Goal: Transaction & Acquisition: Purchase product/service

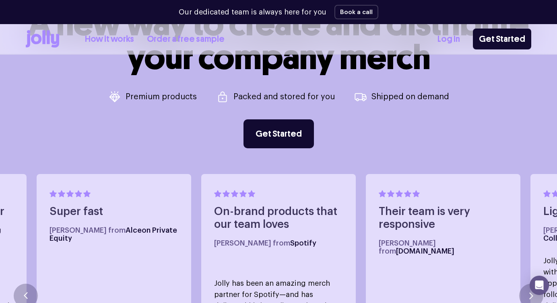
scroll to position [323, 0]
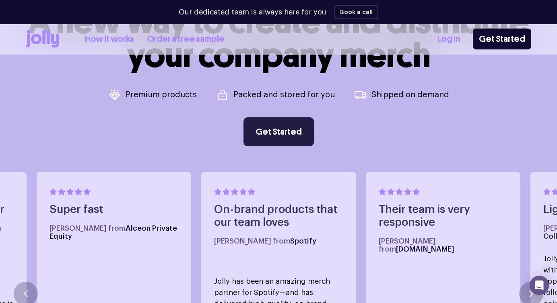
click at [271, 134] on link "Get Started" at bounding box center [278, 132] width 70 height 29
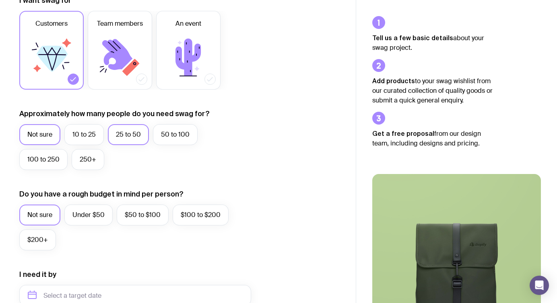
click at [131, 133] on label "25 to 50" at bounding box center [128, 134] width 41 height 21
click at [0, 0] on input "25 to 50" at bounding box center [0, 0] width 0 height 0
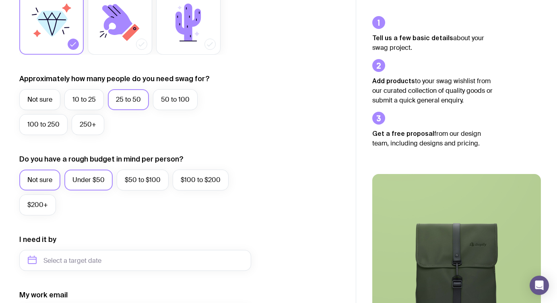
click at [94, 181] on label "Under $50" at bounding box center [88, 180] width 48 height 21
click at [0, 0] on input "Under $50" at bounding box center [0, 0] width 0 height 0
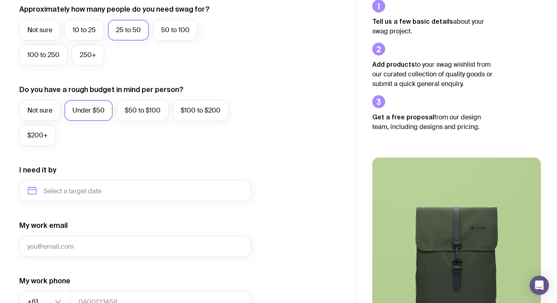
scroll to position [241, 0]
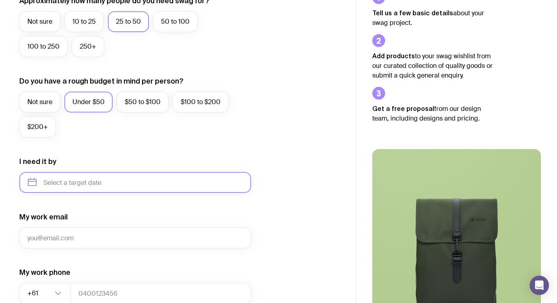
click at [214, 184] on input "text" at bounding box center [135, 182] width 232 height 21
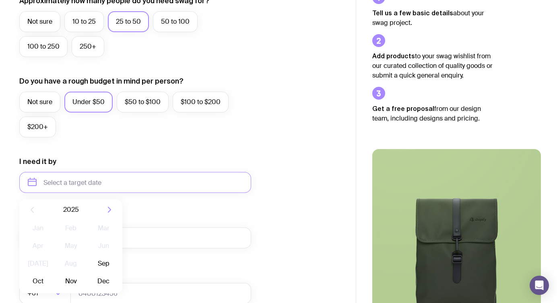
click at [348, 190] on div "I want swag for Customers Team members An event Approximately how many people d…" at bounding box center [178, 145] width 356 height 526
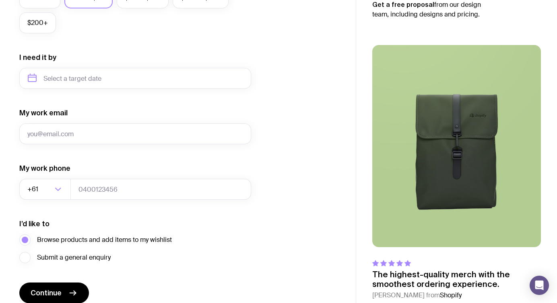
scroll to position [381, 0]
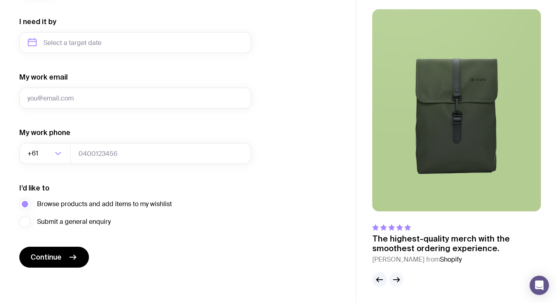
click at [400, 283] on icon "button" at bounding box center [397, 280] width 10 height 10
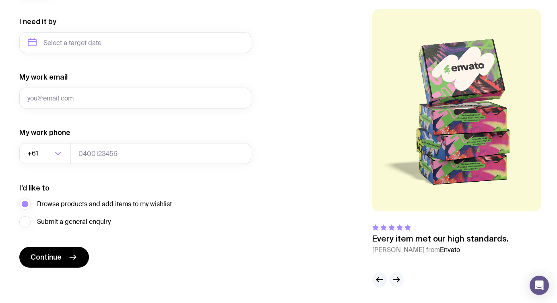
click at [400, 283] on icon "button" at bounding box center [397, 280] width 10 height 10
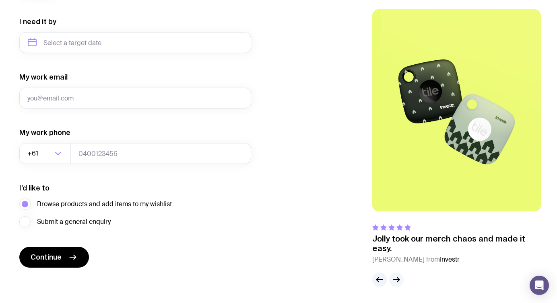
click at [400, 283] on icon "button" at bounding box center [397, 280] width 10 height 10
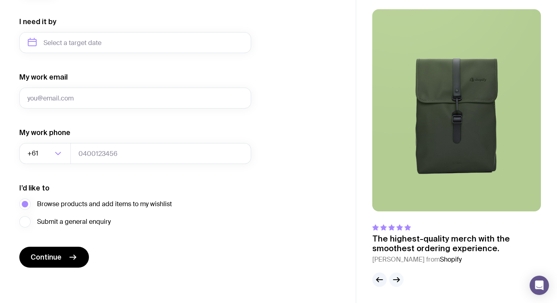
click at [400, 283] on icon "button" at bounding box center [397, 280] width 10 height 10
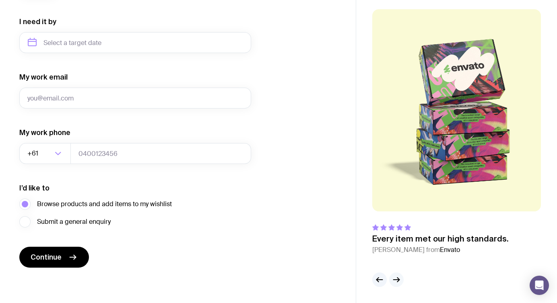
click at [400, 283] on icon "button" at bounding box center [397, 280] width 10 height 10
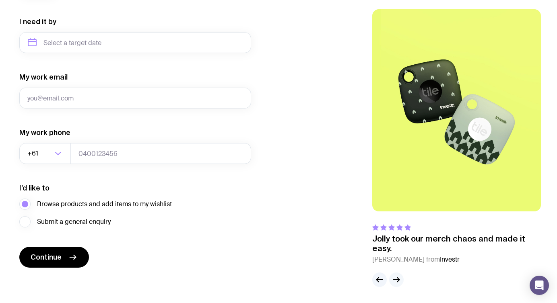
click at [400, 283] on icon "button" at bounding box center [397, 280] width 10 height 10
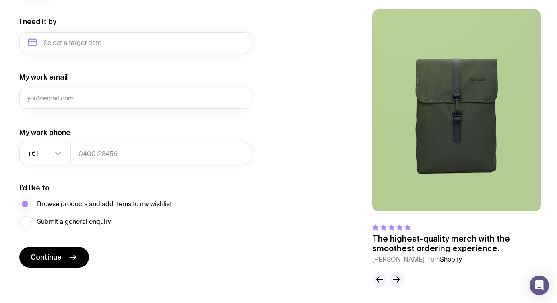
click at [379, 283] on icon "button" at bounding box center [380, 280] width 10 height 10
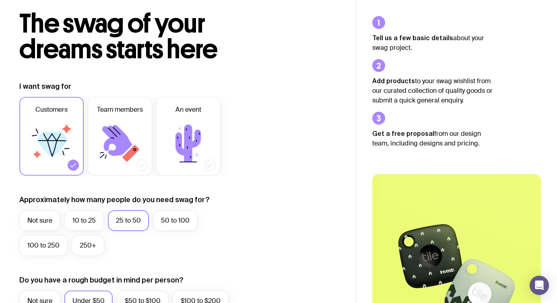
scroll to position [0, 0]
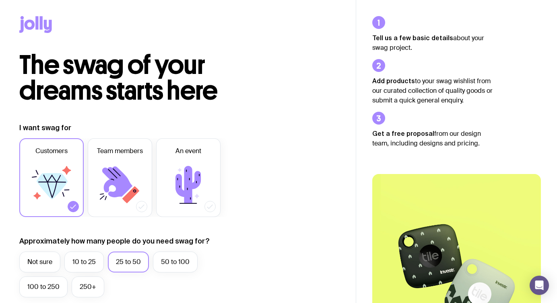
click at [39, 25] on icon at bounding box center [35, 24] width 33 height 17
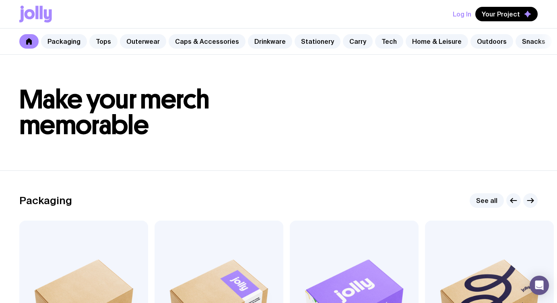
click at [99, 42] on link "Tops" at bounding box center [103, 41] width 28 height 14
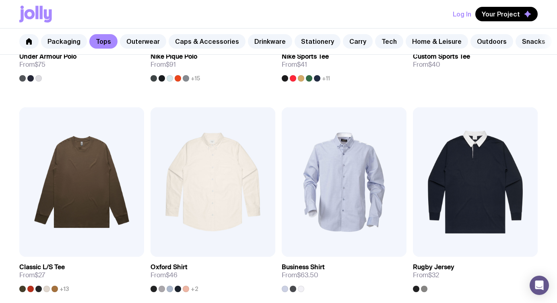
scroll to position [861, 0]
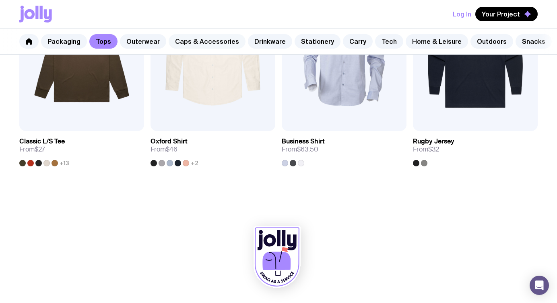
click at [194, 42] on link "Caps & Accessories" at bounding box center [207, 41] width 77 height 14
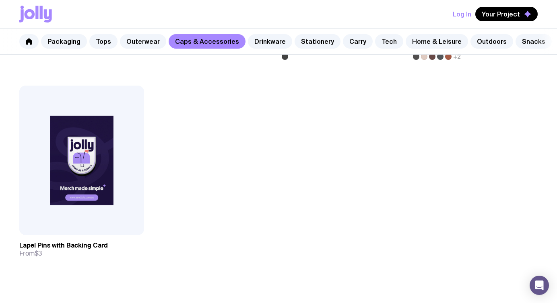
scroll to position [1390, 0]
click at [260, 38] on link "Drinkware" at bounding box center [270, 41] width 44 height 14
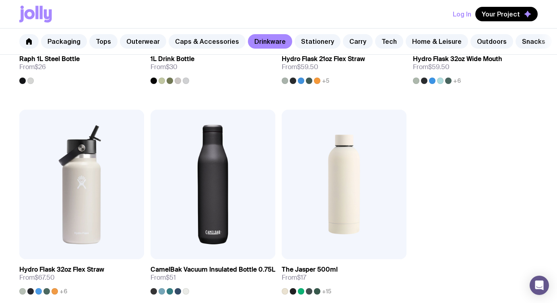
scroll to position [1155, 0]
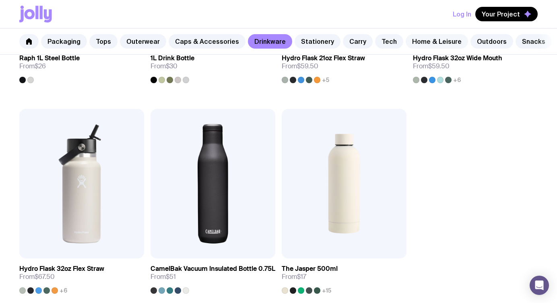
click at [427, 41] on link "Home & Leisure" at bounding box center [437, 41] width 62 height 14
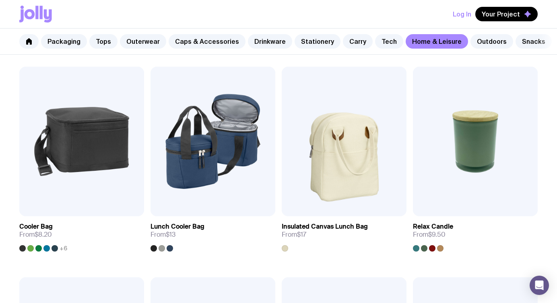
scroll to position [986, 0]
